Goal: Task Accomplishment & Management: Use online tool/utility

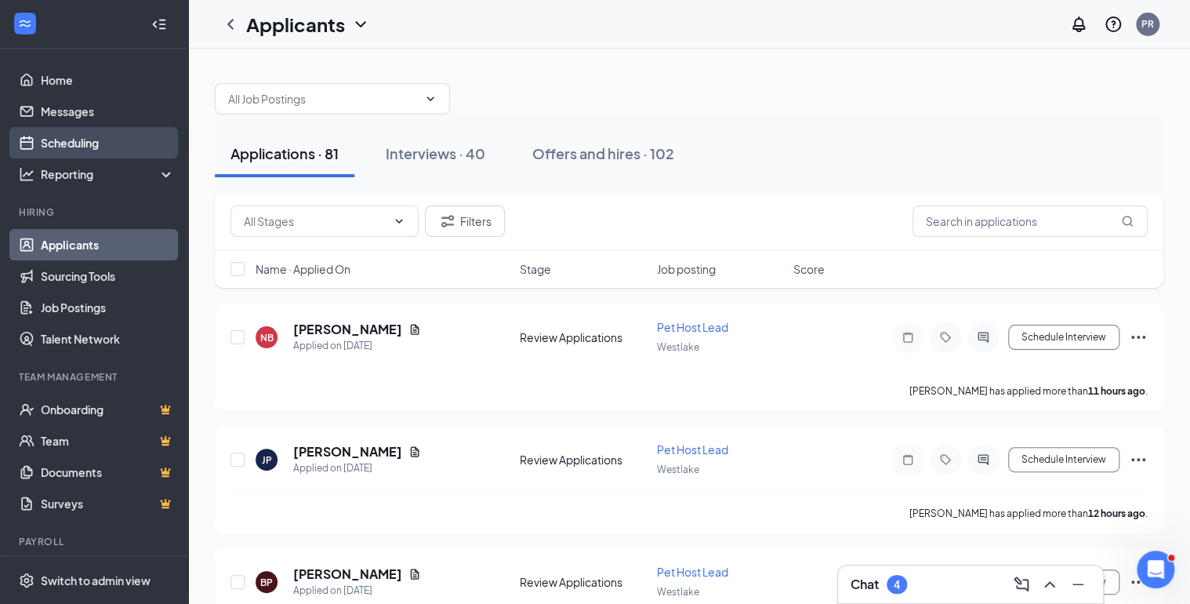
click at [72, 147] on link "Scheduling" at bounding box center [108, 142] width 134 height 31
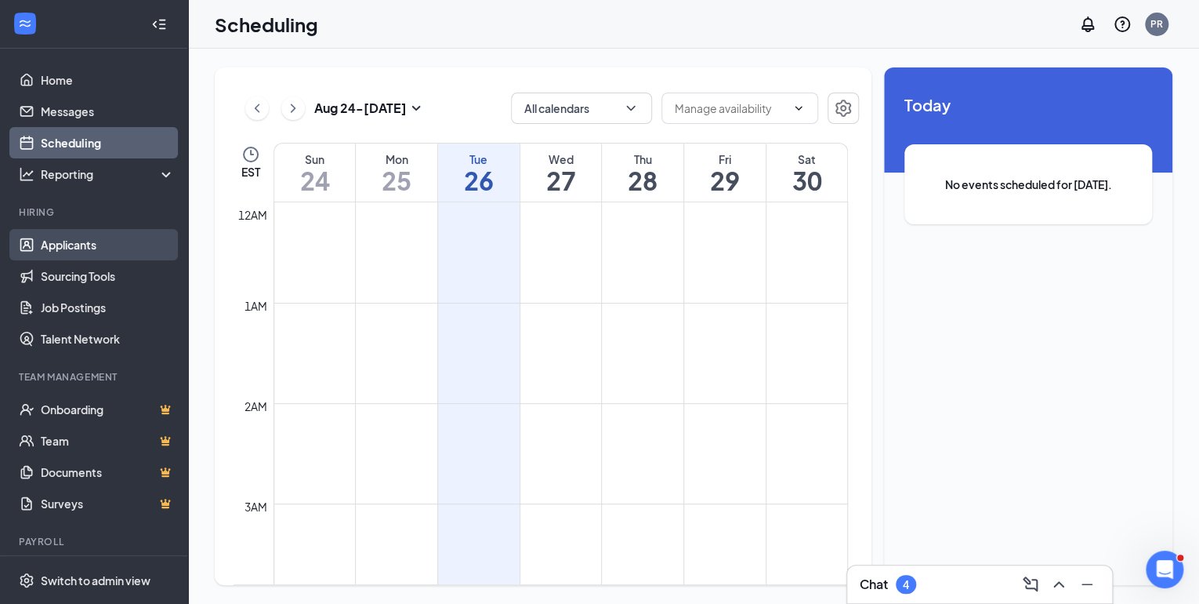
click at [67, 252] on link "Applicants" at bounding box center [108, 244] width 134 height 31
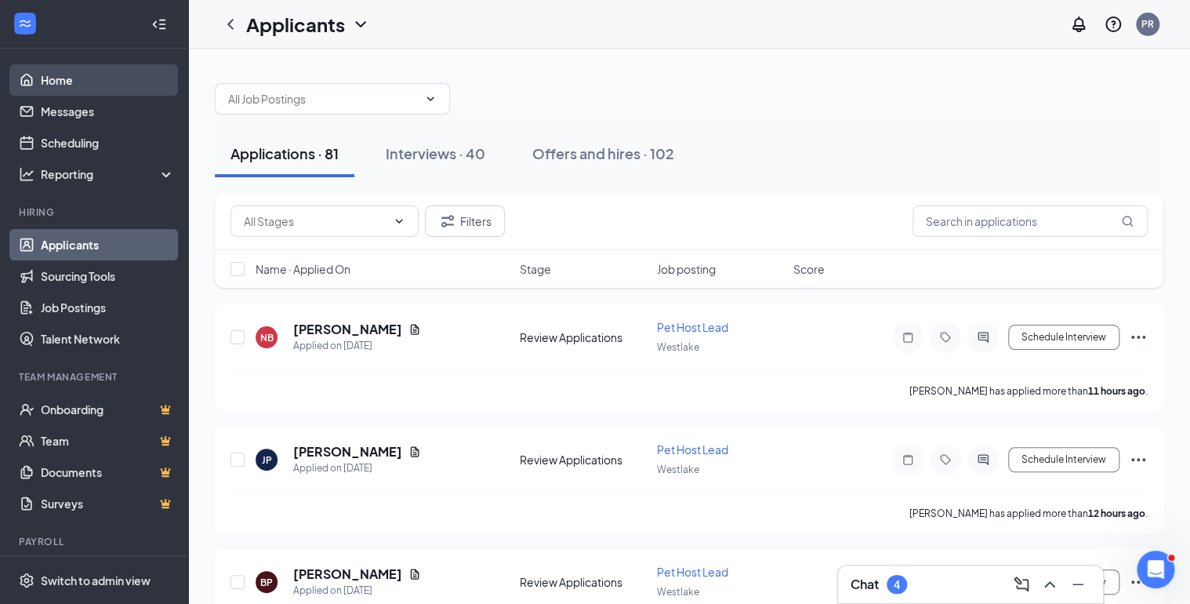
click at [79, 91] on link "Home" at bounding box center [108, 79] width 134 height 31
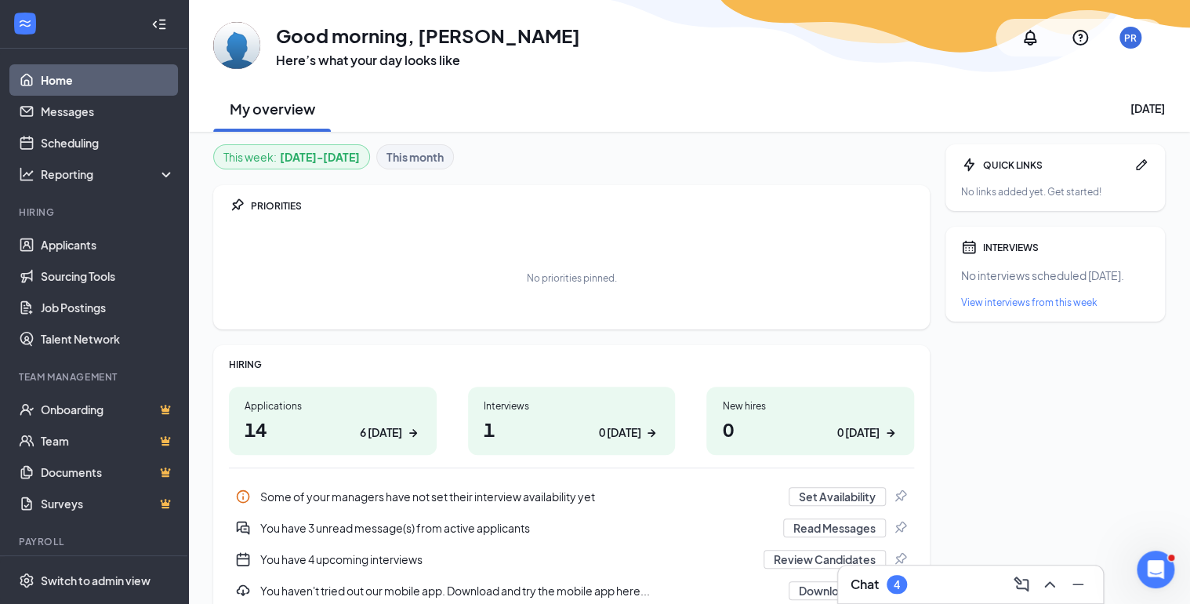
click at [560, 410] on div "Interviews" at bounding box center [572, 405] width 176 height 13
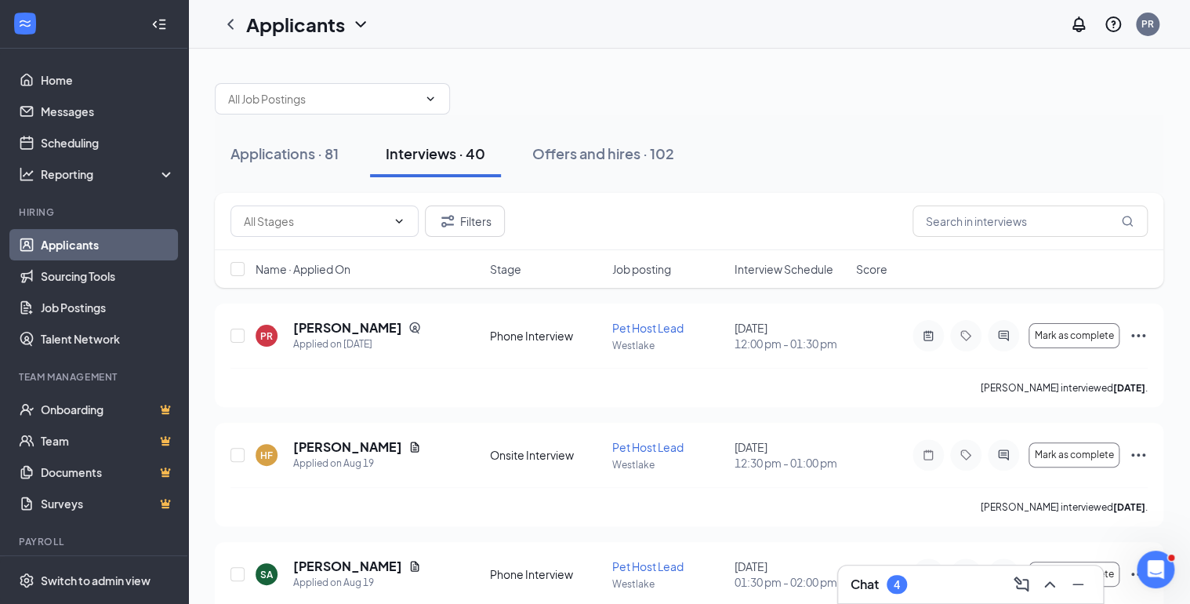
click at [775, 267] on span "Interview Schedule" at bounding box center [783, 269] width 99 height 16
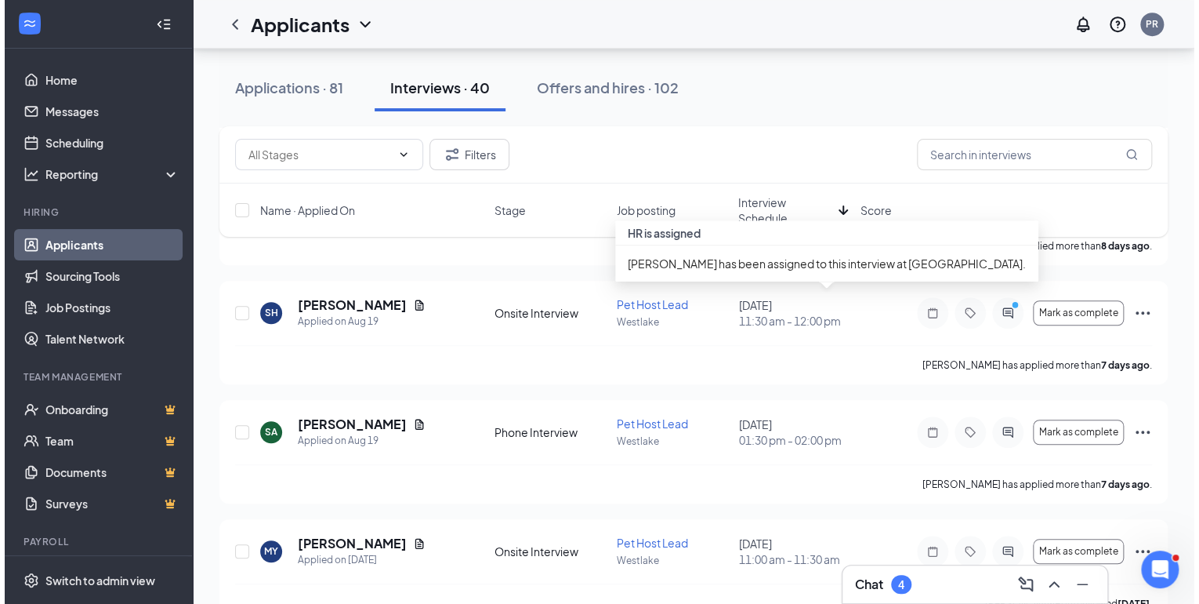
scroll to position [439, 0]
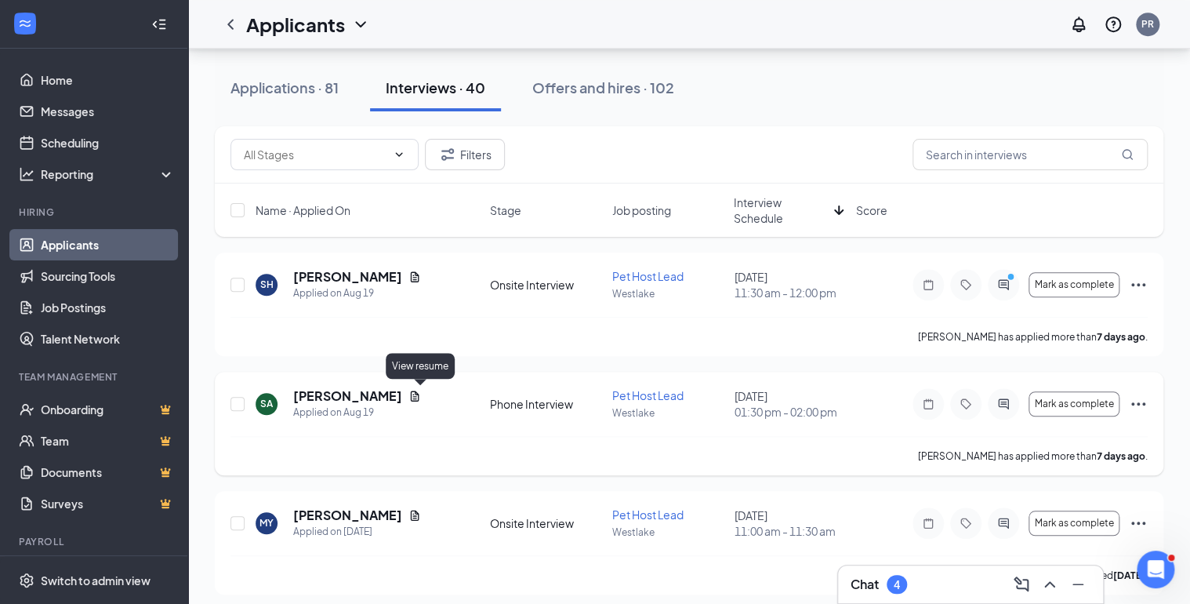
click at [417, 395] on icon "Document" at bounding box center [415, 395] width 9 height 10
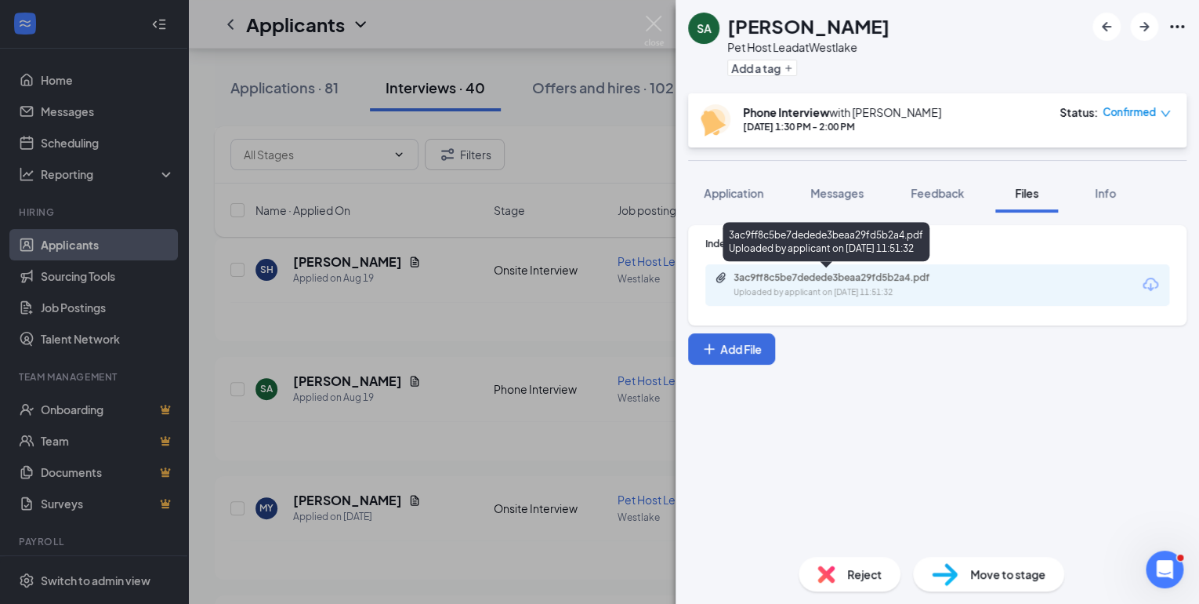
click at [880, 283] on div "3ac9ff8c5be7dedede3beaa29fd5b2a4.pdf" at bounding box center [843, 277] width 219 height 13
